Goal: Task Accomplishment & Management: Complete application form

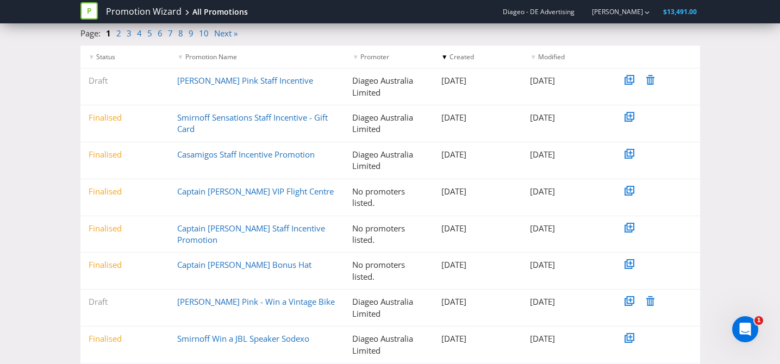
scroll to position [121, 0]
click at [237, 79] on link "[PERSON_NAME] Pink Staff Incentive" at bounding box center [245, 79] width 136 height 11
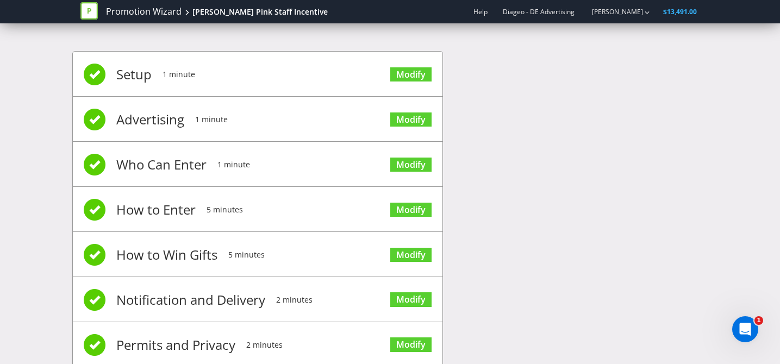
click at [127, 72] on span "Setup" at bounding box center [133, 74] width 35 height 43
click at [417, 76] on link "Modify" at bounding box center [410, 74] width 41 height 15
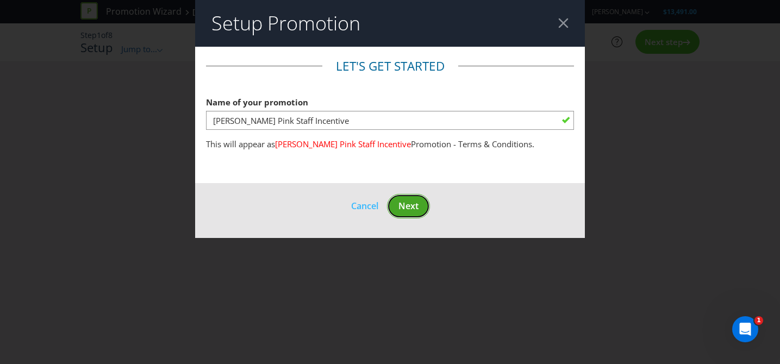
click at [406, 203] on span "Next" at bounding box center [408, 206] width 20 height 12
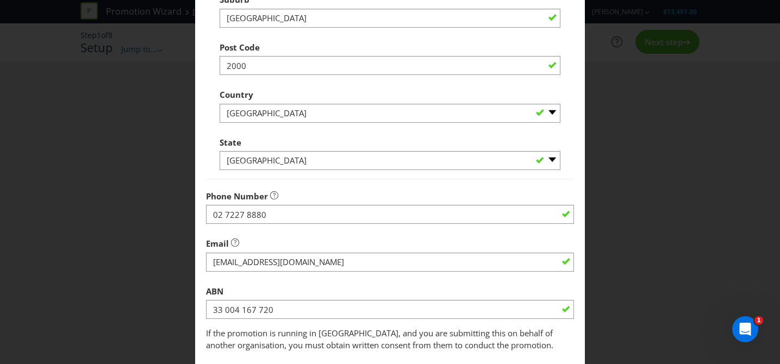
scroll to position [345, 0]
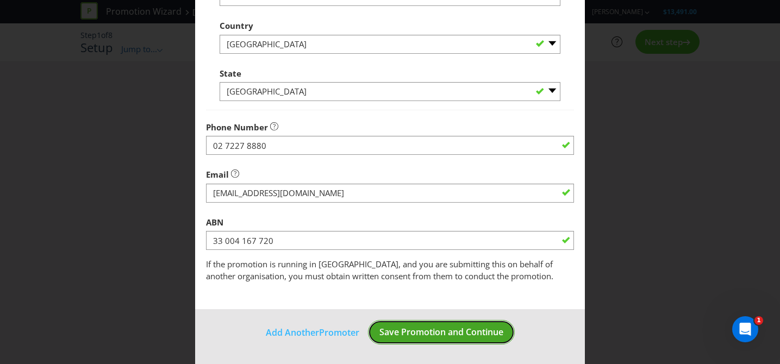
click at [462, 336] on span "Save Promotion and Continue" at bounding box center [441, 332] width 124 height 12
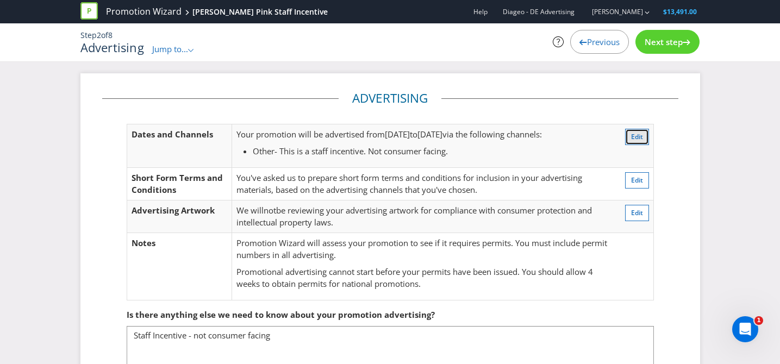
click at [640, 136] on span "Edit" at bounding box center [637, 136] width 12 height 9
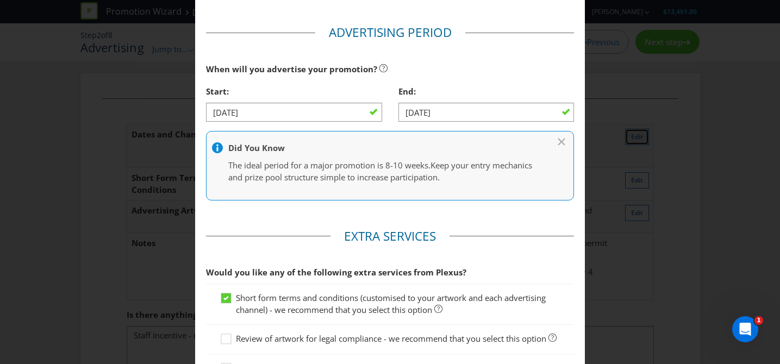
scroll to position [373, 0]
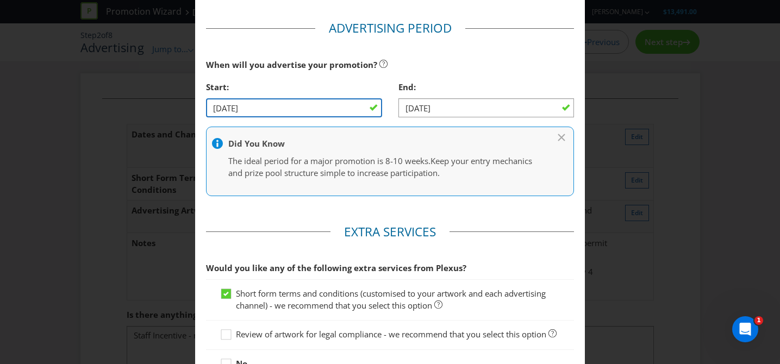
click at [305, 109] on input "[DATE]" at bounding box center [294, 107] width 176 height 19
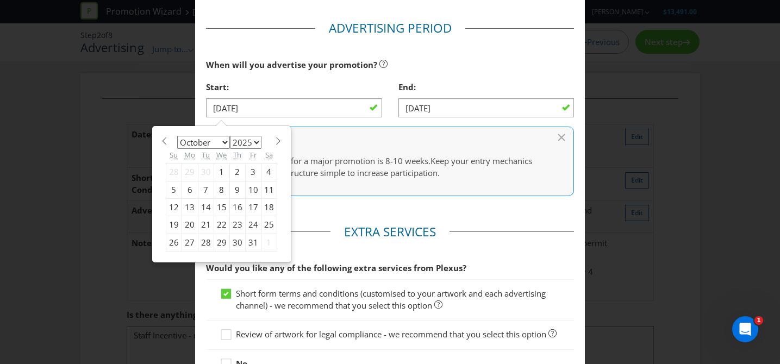
click at [271, 143] on section "January February March April May June July August September October November [D…" at bounding box center [221, 140] width 111 height 8
drag, startPoint x: 273, startPoint y: 141, endPoint x: 271, endPoint y: 152, distance: 10.5
click at [274, 141] on span at bounding box center [278, 141] width 8 height 8
select select "10"
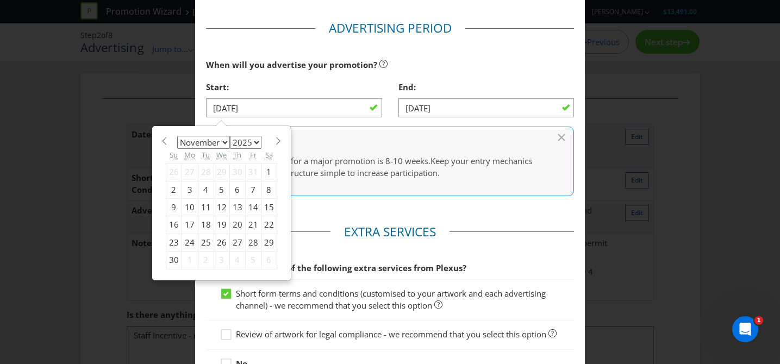
click at [266, 169] on div "1" at bounding box center [269, 172] width 16 height 17
type input "[DATE]"
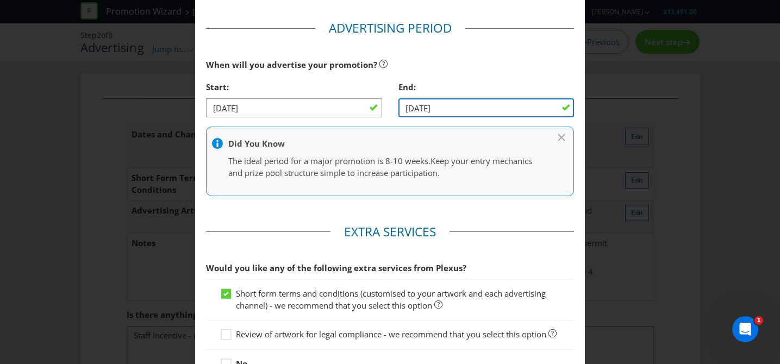
click at [438, 107] on input "[DATE]" at bounding box center [486, 107] width 176 height 19
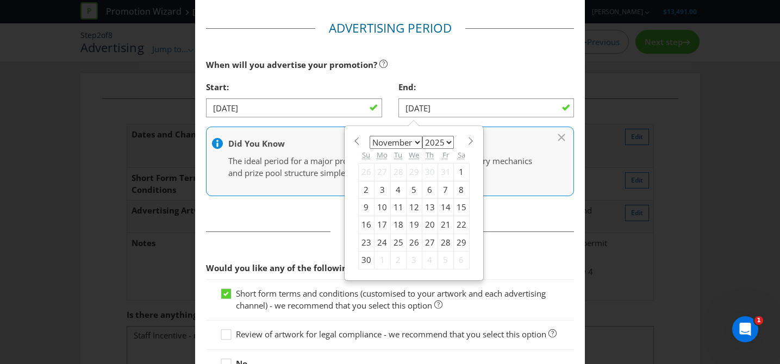
click at [467, 141] on span at bounding box center [471, 141] width 8 height 8
select select "11"
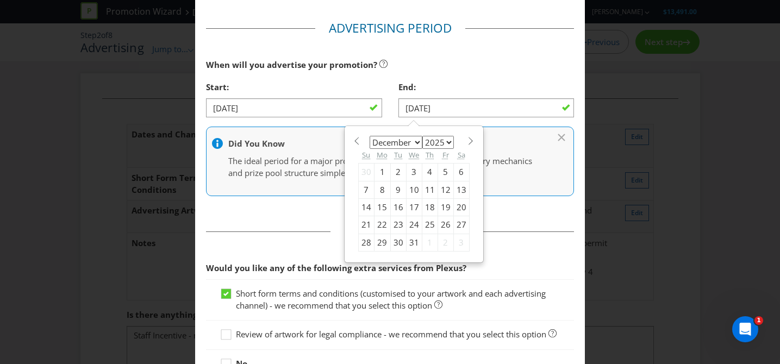
click at [397, 243] on div "30" at bounding box center [398, 242] width 16 height 17
type input "[DATE]"
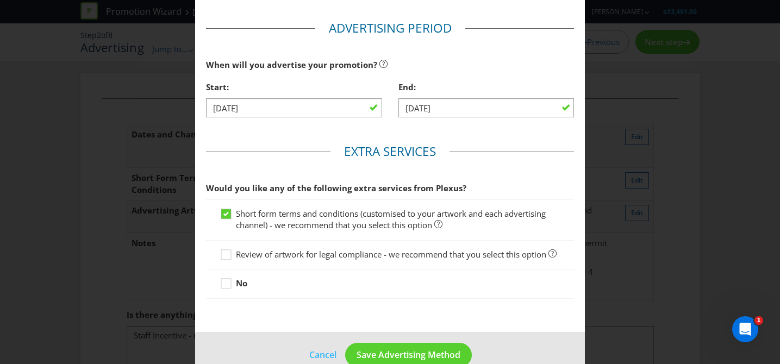
click at [484, 132] on main "Advertising Methods How will your promotion be advertised? Website or eDM Socia…" at bounding box center [390, 3] width 390 height 658
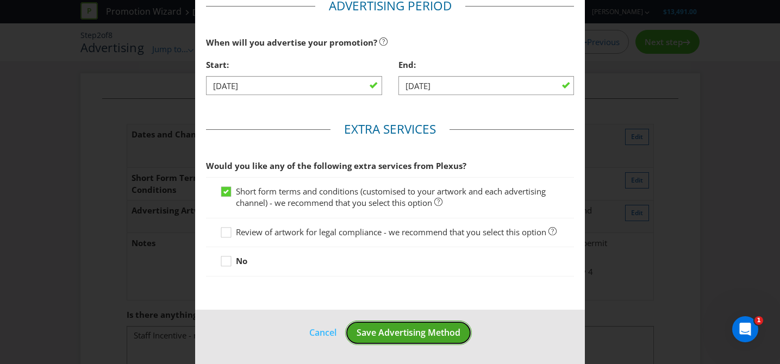
click at [387, 327] on span "Save Advertising Method" at bounding box center [408, 332] width 104 height 12
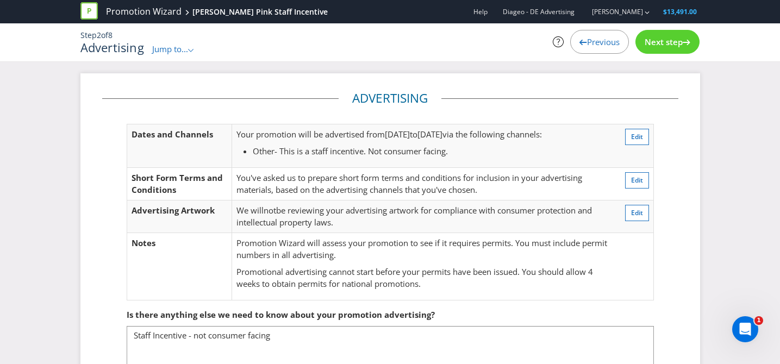
scroll to position [67, 0]
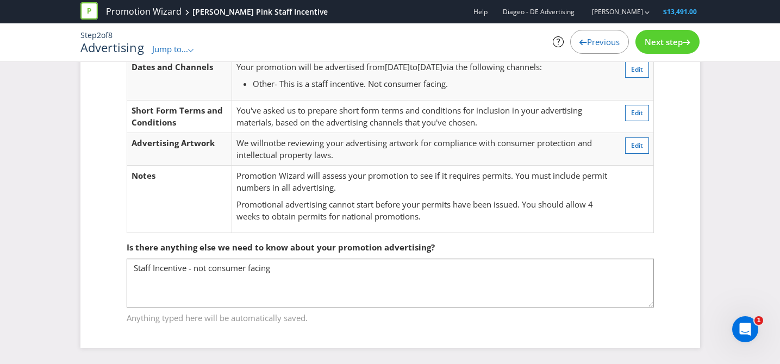
click at [675, 45] on span "Next step" at bounding box center [663, 41] width 38 height 11
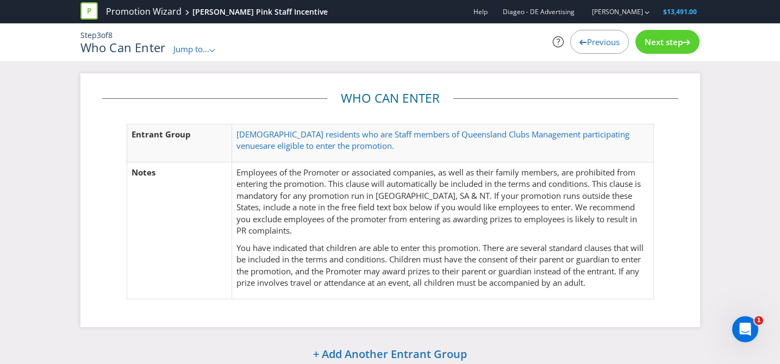
drag, startPoint x: 251, startPoint y: 177, endPoint x: 263, endPoint y: 174, distance: 12.3
click at [251, 177] on p "Employees of the Promoter or associated companies, as well as their family memb…" at bounding box center [442, 202] width 412 height 70
drag, startPoint x: 248, startPoint y: 170, endPoint x: 368, endPoint y: 172, distance: 120.1
click at [368, 172] on p "Employees of the Promoter or associated companies, as well as their family memb…" at bounding box center [442, 202] width 412 height 70
click at [411, 173] on p "Employees of the Promoter or associated companies, as well as their family memb…" at bounding box center [442, 202] width 412 height 70
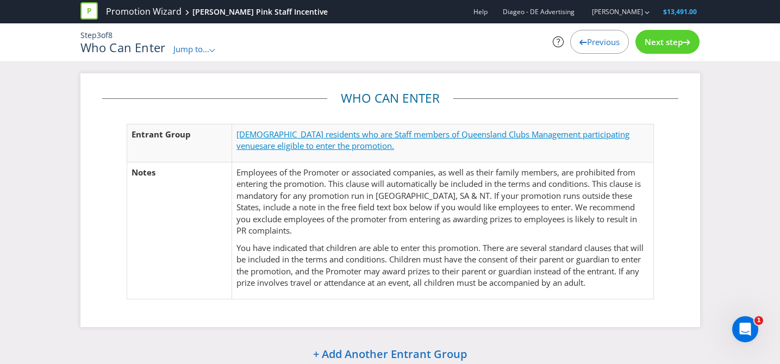
click at [449, 131] on span "[DEMOGRAPHIC_DATA] residents who are Staff members of Queensland Clubs Manageme…" at bounding box center [432, 140] width 393 height 22
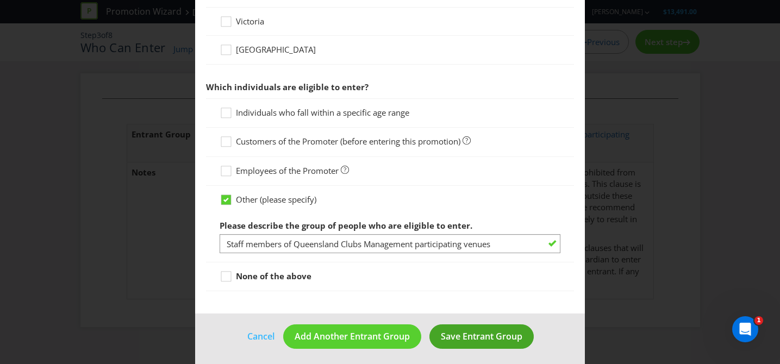
scroll to position [494, 0]
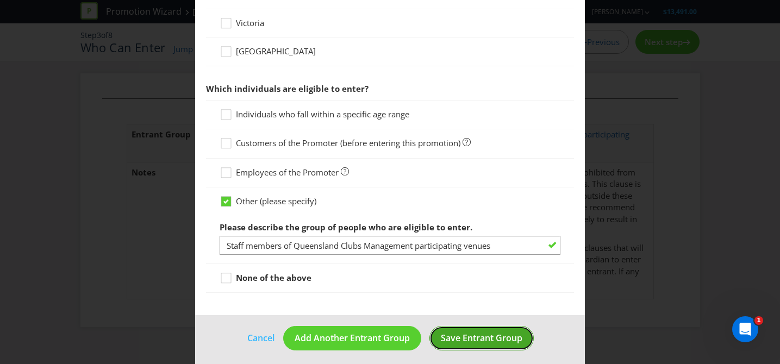
click at [456, 340] on span "Save Entrant Group" at bounding box center [481, 338] width 81 height 12
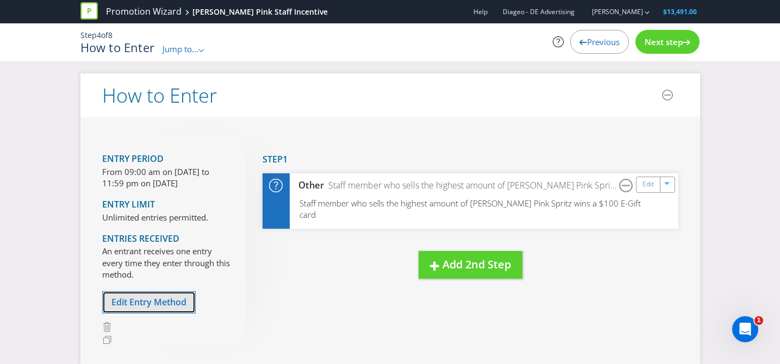
click at [164, 307] on span "Edit Entry Method" at bounding box center [148, 302] width 75 height 12
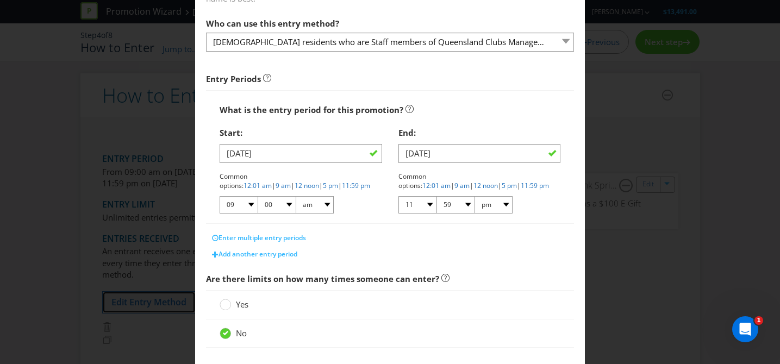
scroll to position [125, 0]
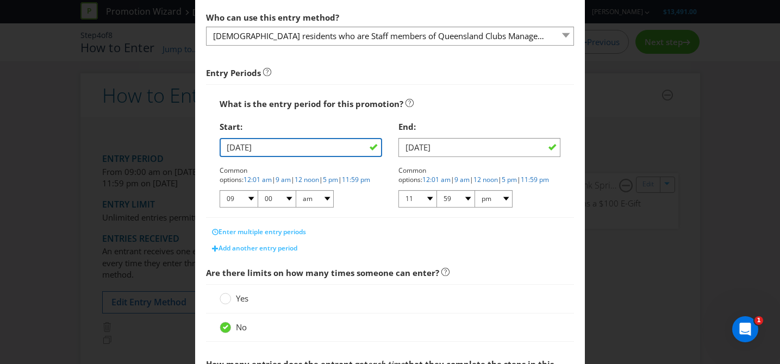
click at [282, 149] on input "[DATE]" at bounding box center [300, 147] width 162 height 19
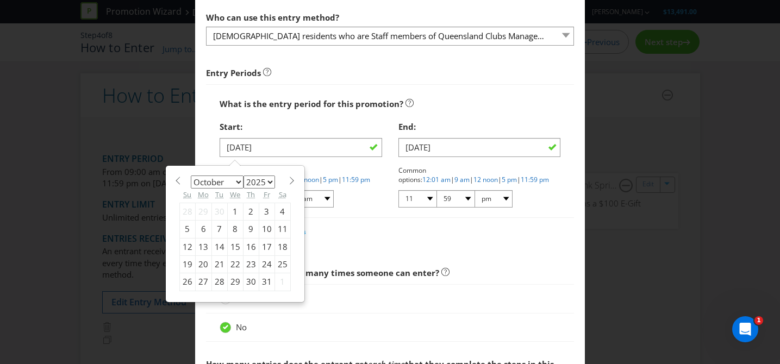
click at [288, 179] on span at bounding box center [292, 181] width 8 height 8
select select "10"
click at [278, 212] on div "1" at bounding box center [282, 211] width 16 height 17
type input "[DATE]"
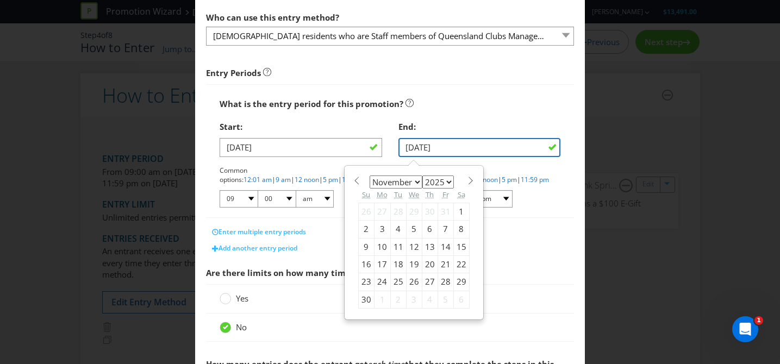
click at [548, 144] on input "[DATE]" at bounding box center [479, 147] width 162 height 19
click at [469, 178] on span at bounding box center [471, 181] width 8 height 8
select select "11"
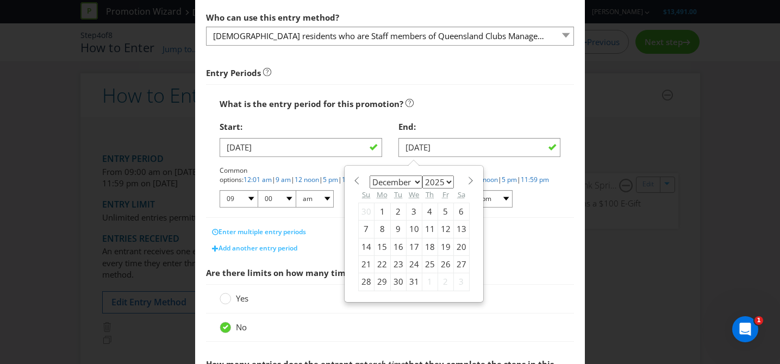
click at [399, 282] on div "30" at bounding box center [398, 281] width 16 height 17
type input "[DATE]"
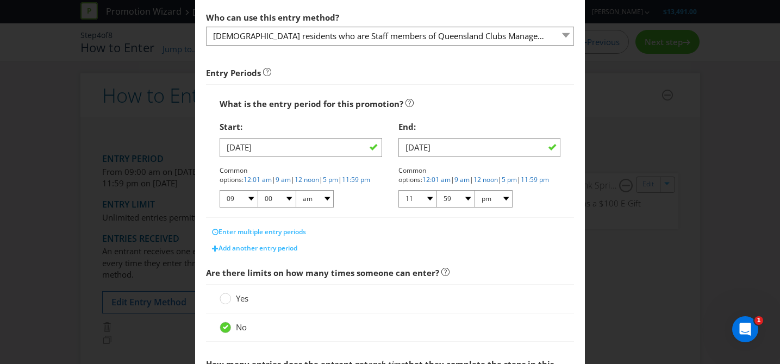
click at [442, 122] on div "End:" at bounding box center [479, 127] width 162 height 22
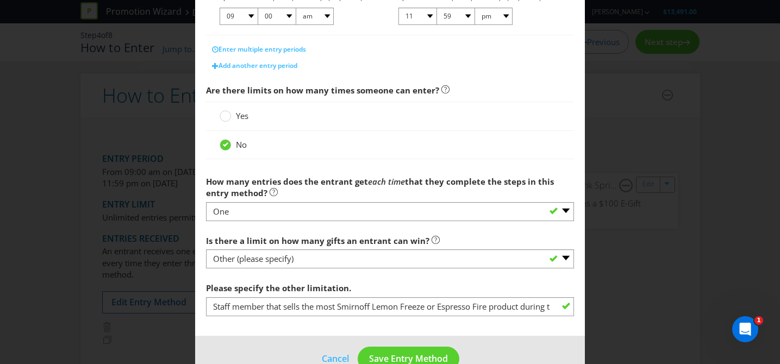
scroll to position [334, 0]
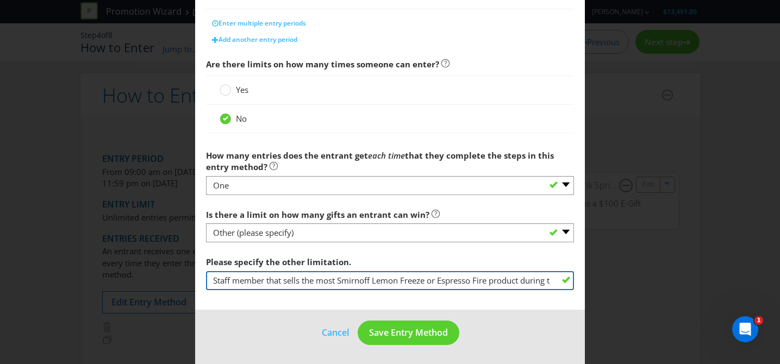
click at [470, 287] on input "Staff member that sells the most Smirnoff Lemon Freeze or Espresso Fire product…" at bounding box center [390, 280] width 368 height 19
drag, startPoint x: 540, startPoint y: 280, endPoint x: 338, endPoint y: 279, distance: 202.1
click at [338, 279] on input "Staff member that sells the most Smirnoff Lemon Freeze or Espresso Fire product…" at bounding box center [390, 280] width 368 height 19
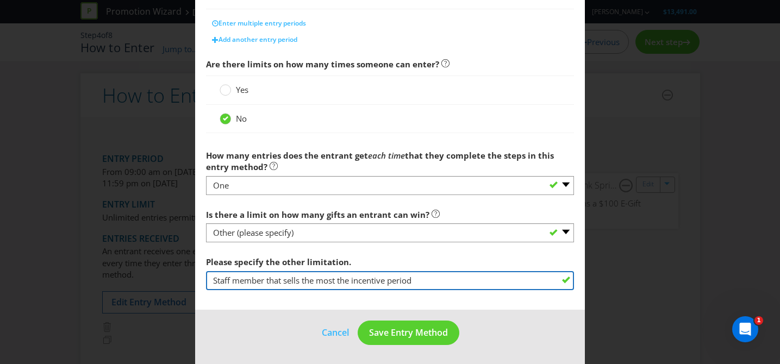
drag, startPoint x: 423, startPoint y: 279, endPoint x: 341, endPoint y: 278, distance: 81.5
click at [341, 278] on input "Staff member that sells the most the incentive period" at bounding box center [390, 280] width 368 height 19
paste input "[PERSON_NAME] Pink Spritz"
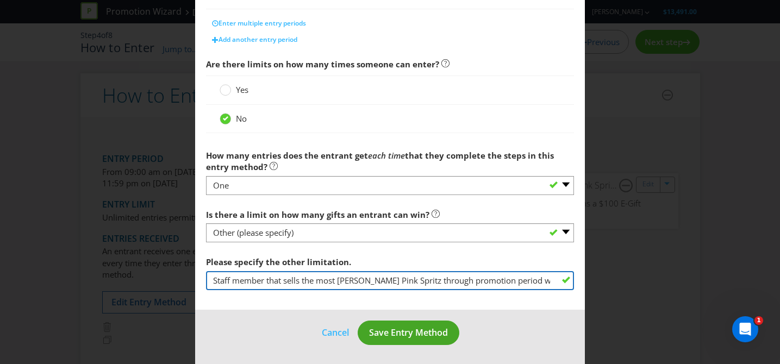
type input "Staff member that sells the most [PERSON_NAME] Pink Spritz through promotion pe…"
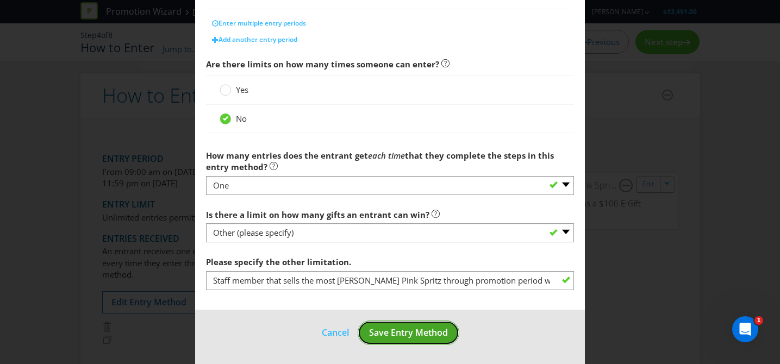
click at [419, 324] on button "Save Entry Method" at bounding box center [408, 332] width 102 height 24
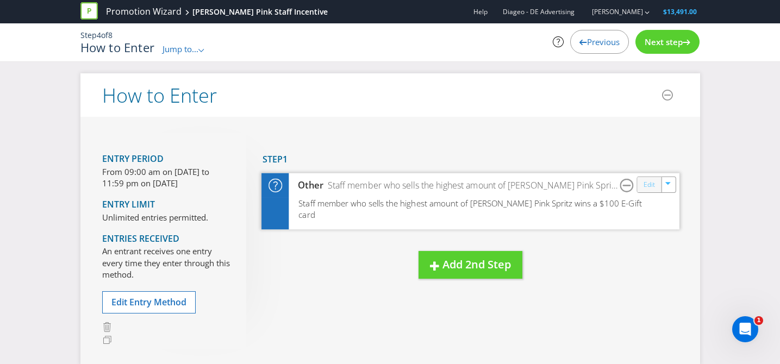
click at [652, 188] on link "Edit" at bounding box center [648, 184] width 11 height 12
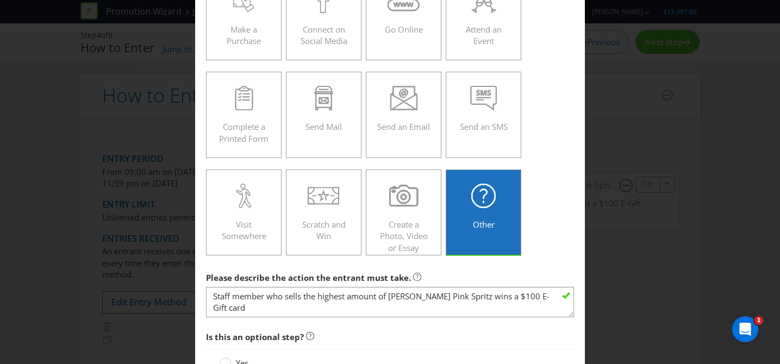
scroll to position [218, 0]
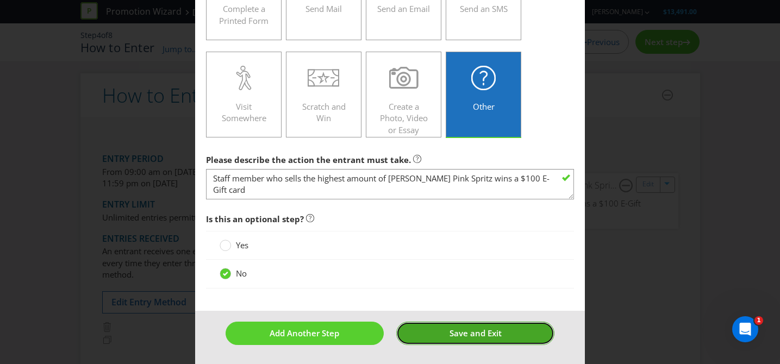
click at [477, 332] on span "Save and Exit" at bounding box center [475, 333] width 52 height 11
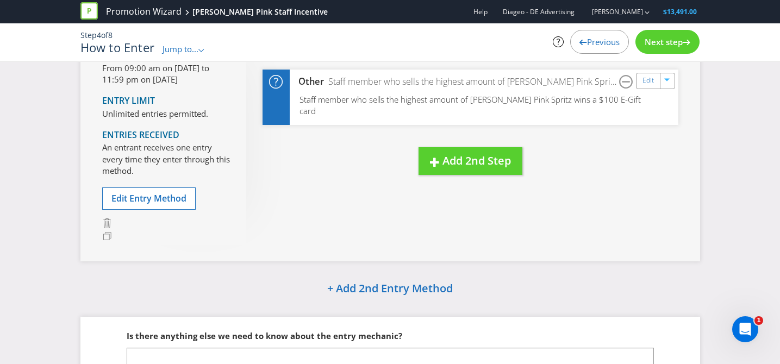
scroll to position [206, 0]
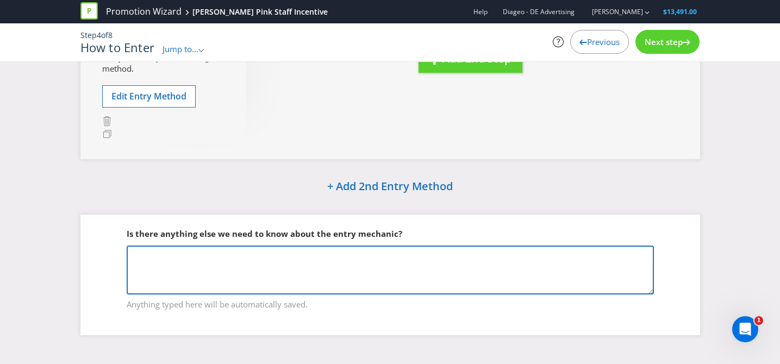
click at [379, 261] on textarea at bounding box center [390, 270] width 527 height 49
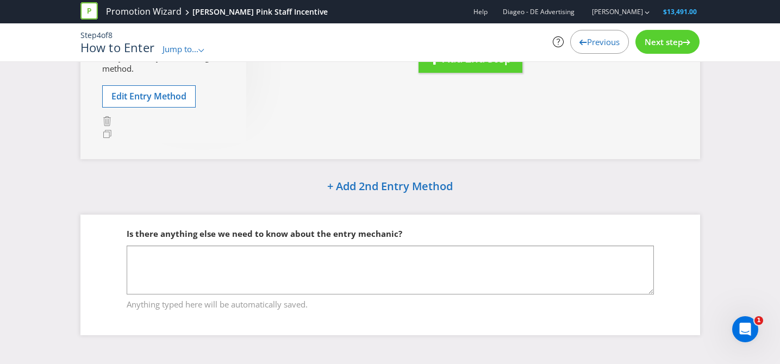
click at [670, 42] on span "Next step" at bounding box center [663, 41] width 38 height 11
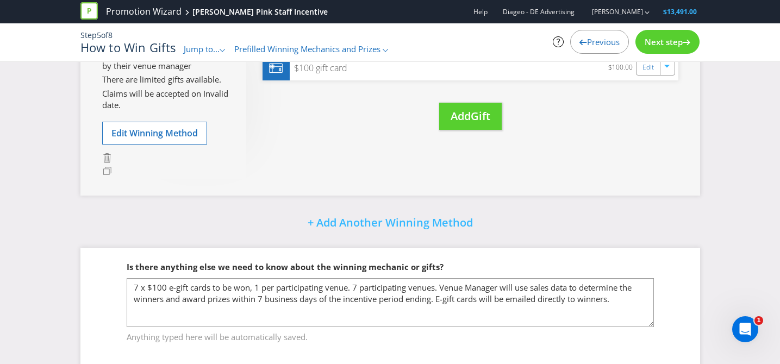
scroll to position [194, 0]
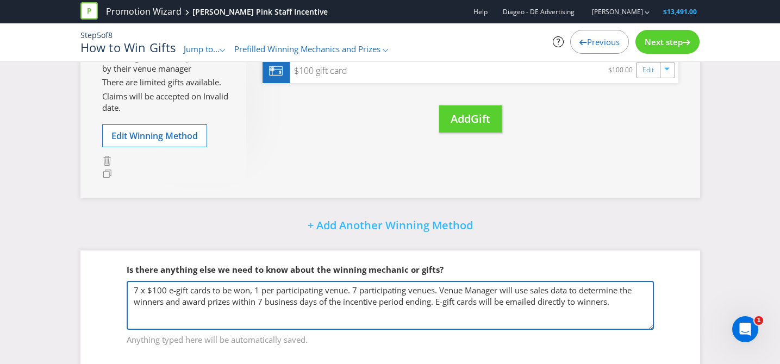
click at [255, 288] on textarea "7 x $100 e-gift cards to be won, 1 per participating venue. 7 participating ven…" at bounding box center [390, 305] width 527 height 49
click at [618, 301] on textarea "7 x $100 e-gift cards to be won, 1 per participating venue. 7 participating ven…" at bounding box center [390, 305] width 527 height 49
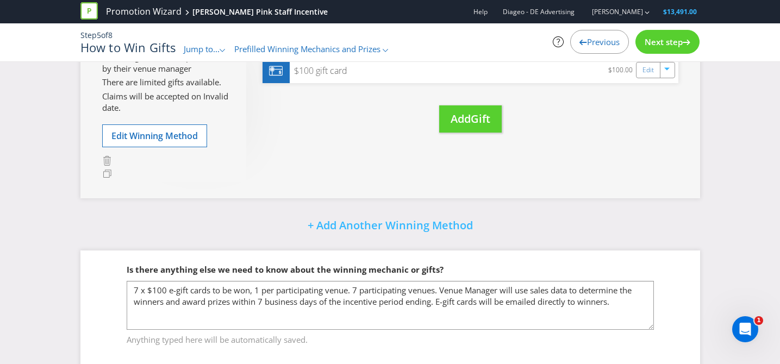
click at [664, 45] on span "Next step" at bounding box center [663, 41] width 38 height 11
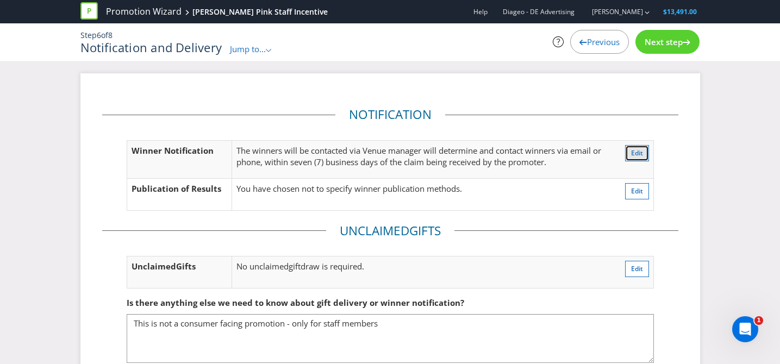
click at [632, 154] on span "Edit" at bounding box center [637, 152] width 12 height 9
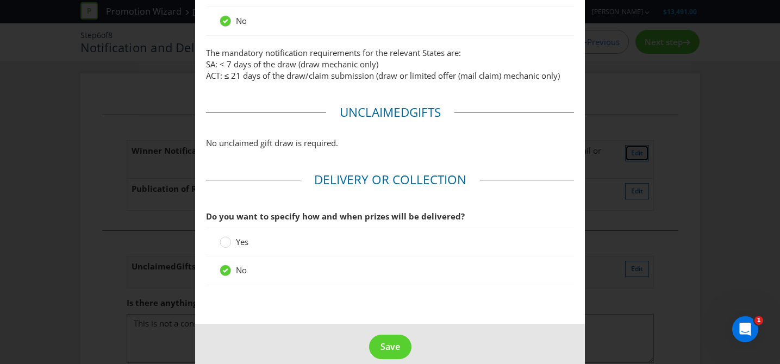
scroll to position [490, 0]
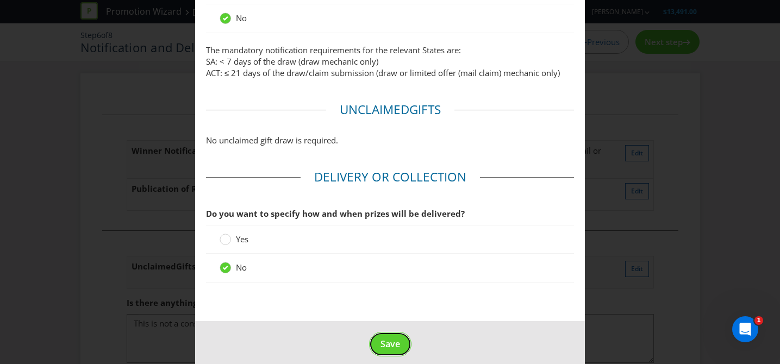
click at [392, 338] on span "Save" at bounding box center [390, 344] width 20 height 12
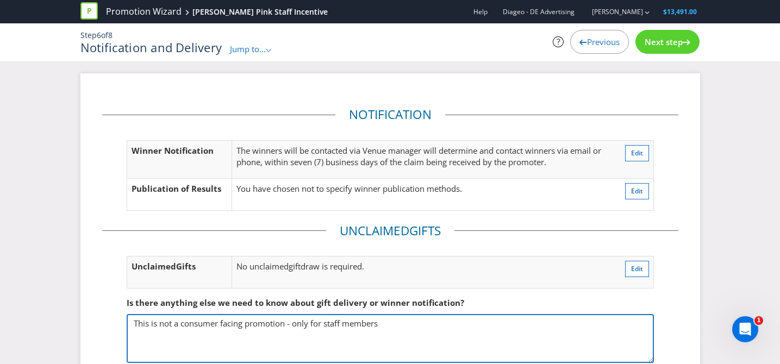
drag, startPoint x: 407, startPoint y: 338, endPoint x: 400, endPoint y: 332, distance: 9.6
click at [406, 338] on textarea "This is not a consumer facing promotion - only for staff members" at bounding box center [390, 338] width 527 height 49
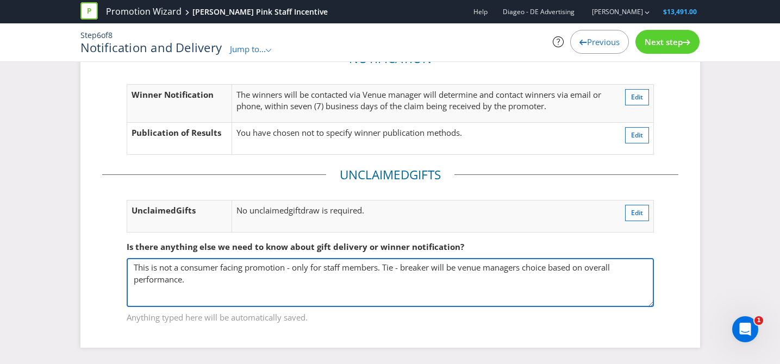
type textarea "This is not a consumer facing promotion - only for staff members. Tie - breaker…"
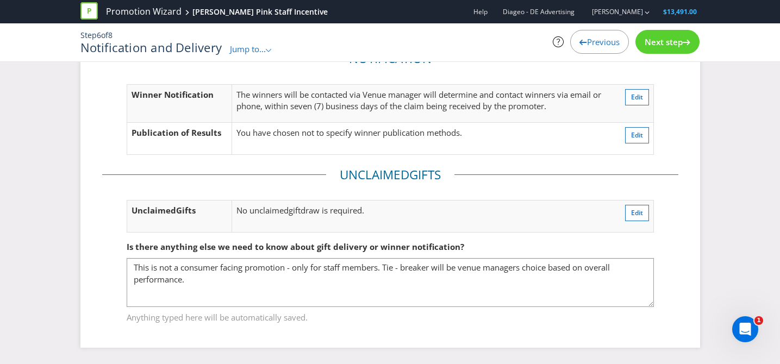
click at [662, 48] on div "Next step" at bounding box center [667, 42] width 64 height 24
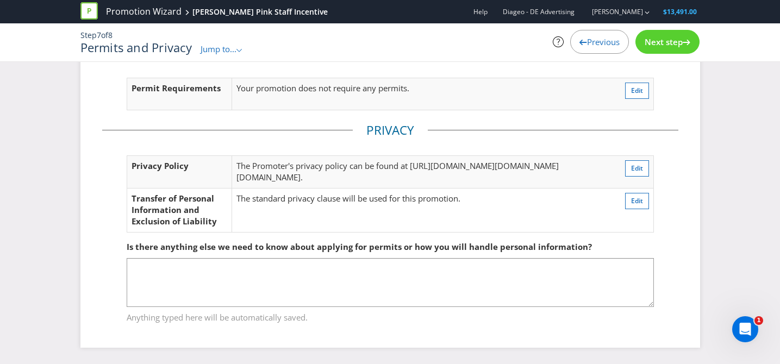
scroll to position [92, 0]
click at [664, 38] on span "Next step" at bounding box center [663, 41] width 38 height 11
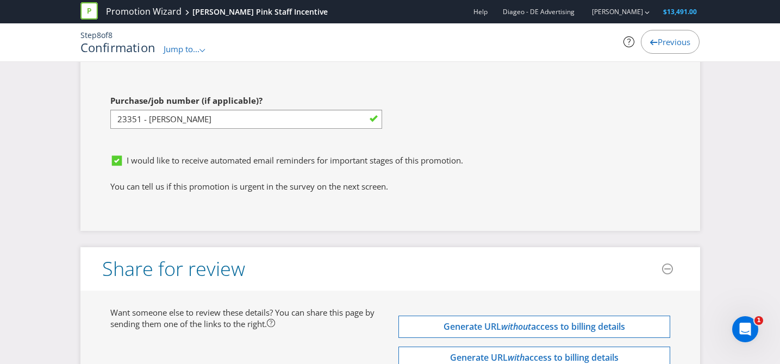
scroll to position [3169, 0]
